Goal: Transaction & Acquisition: Book appointment/travel/reservation

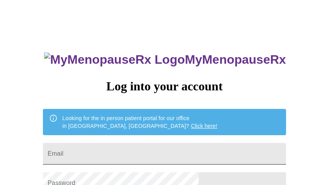
click at [133, 145] on input "Email" at bounding box center [164, 154] width 243 height 22
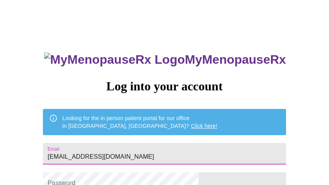
drag, startPoint x: 134, startPoint y: 147, endPoint x: 176, endPoint y: 154, distance: 43.1
click at [134, 147] on input "[EMAIL_ADDRESS][DOMAIN_NAME]" at bounding box center [164, 154] width 243 height 22
type input "[PERSON_NAME][EMAIL_ADDRESS][DOMAIN_NAME]"
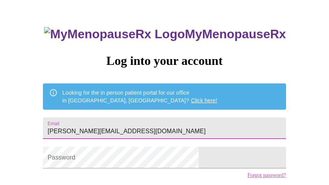
scroll to position [26, 0]
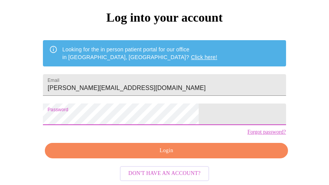
click at [170, 151] on span "Login" at bounding box center [166, 151] width 225 height 10
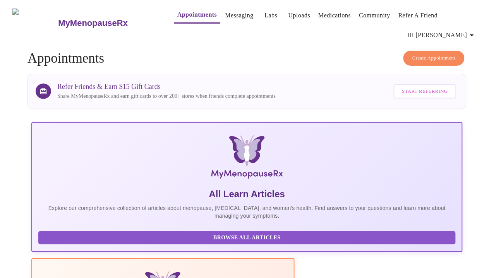
click at [329, 54] on span "Create Appointment" at bounding box center [433, 58] width 43 height 9
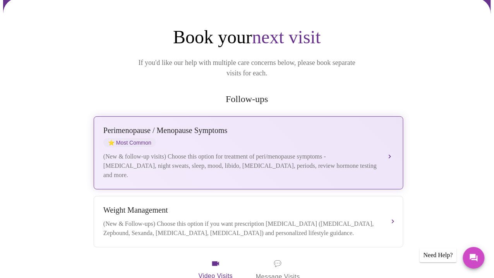
scroll to position [77, 0]
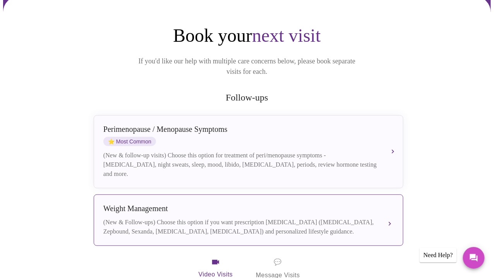
click at [155, 185] on div "(New & Follow-ups) Choose this option if you want prescription [MEDICAL_DATA] (…" at bounding box center [240, 227] width 275 height 19
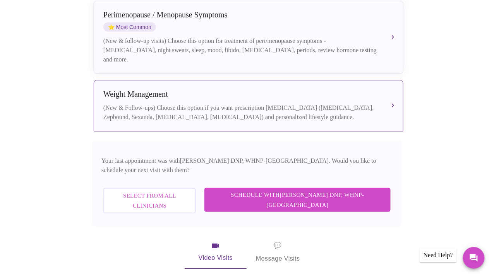
scroll to position [194, 0]
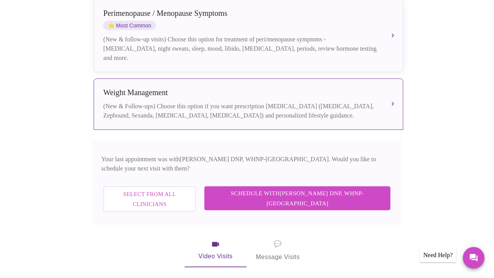
click at [314, 185] on span "Schedule with [PERSON_NAME] DNP, WHNP-BC" at bounding box center [297, 198] width 171 height 21
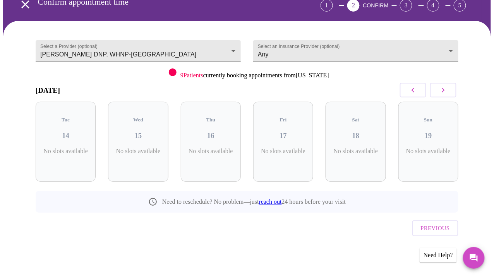
scroll to position [25, 0]
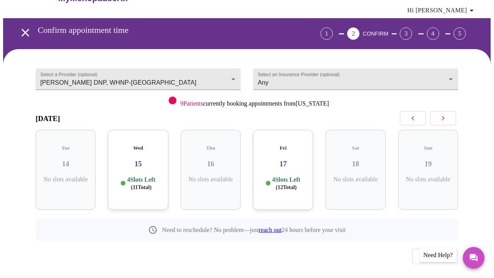
click at [281, 151] on div "Fri 17 4 Slots Left ( 12 Total)" at bounding box center [283, 170] width 60 height 80
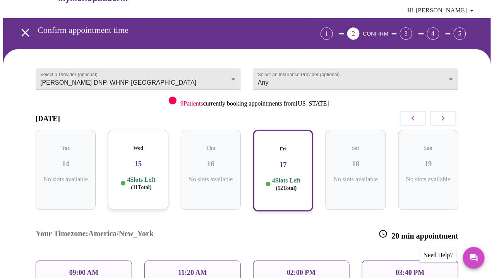
click at [99, 185] on div "09:00 AM" at bounding box center [84, 273] width 96 height 24
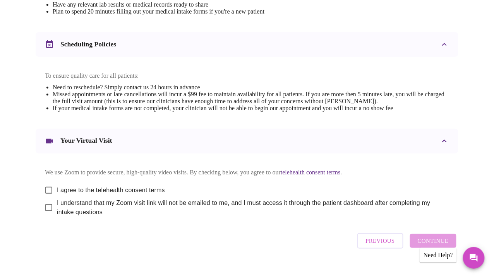
scroll to position [284, 0]
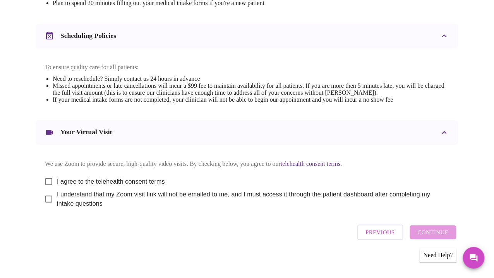
click at [45, 174] on input "I agree to the telehealth consent terms" at bounding box center [49, 182] width 16 height 16
checkbox input "true"
click at [49, 185] on input "I understand that my Zoom visit link will not be emailed to me, and I must acce…" at bounding box center [49, 199] width 16 height 16
checkbox input "true"
click at [329, 185] on span "Continue" at bounding box center [433, 233] width 31 height 10
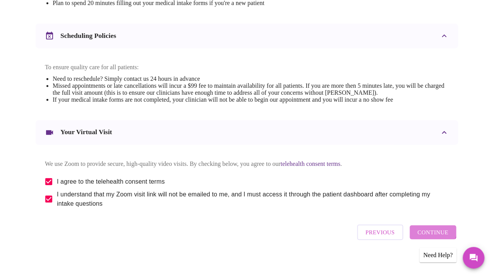
scroll to position [50, 0]
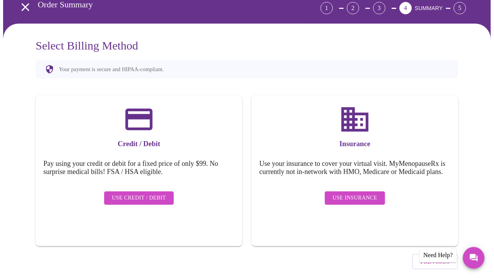
click at [329, 185] on span "Use Insurance" at bounding box center [354, 199] width 45 height 10
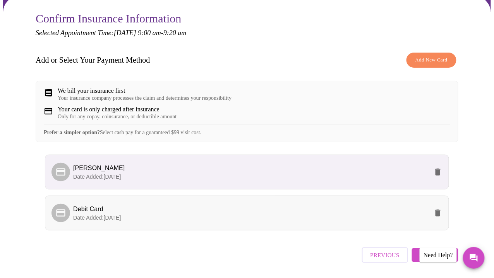
scroll to position [98, 0]
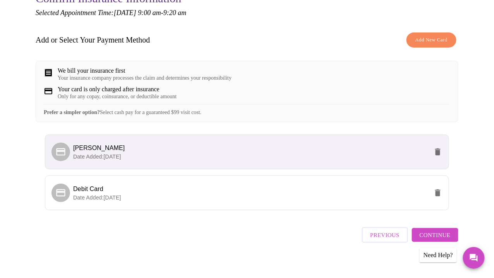
click at [329, 185] on span "Continue" at bounding box center [435, 235] width 31 height 10
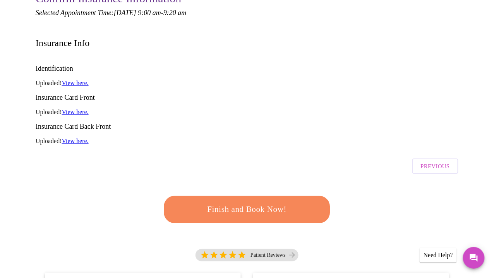
click at [229, 185] on button "Finish and Book Now!" at bounding box center [247, 209] width 166 height 27
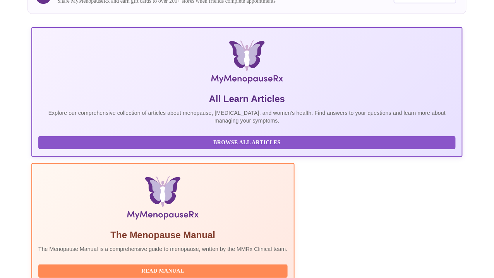
scroll to position [116, 0]
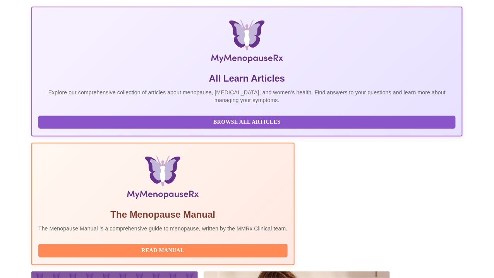
drag, startPoint x: 123, startPoint y: 198, endPoint x: 174, endPoint y: 199, distance: 50.3
copy h3 "DNP, WHNP-BC"
